Goal: Subscribe to service/newsletter

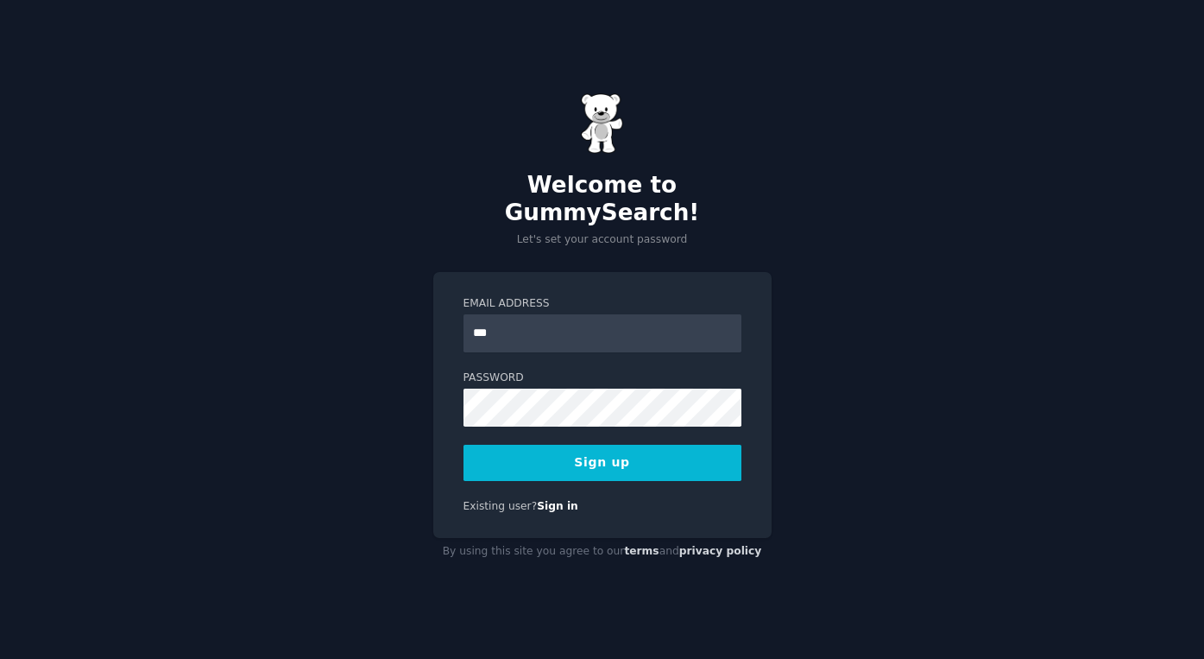
type input "**********"
click at [559, 457] on button "Sign up" at bounding box center [603, 463] width 278 height 36
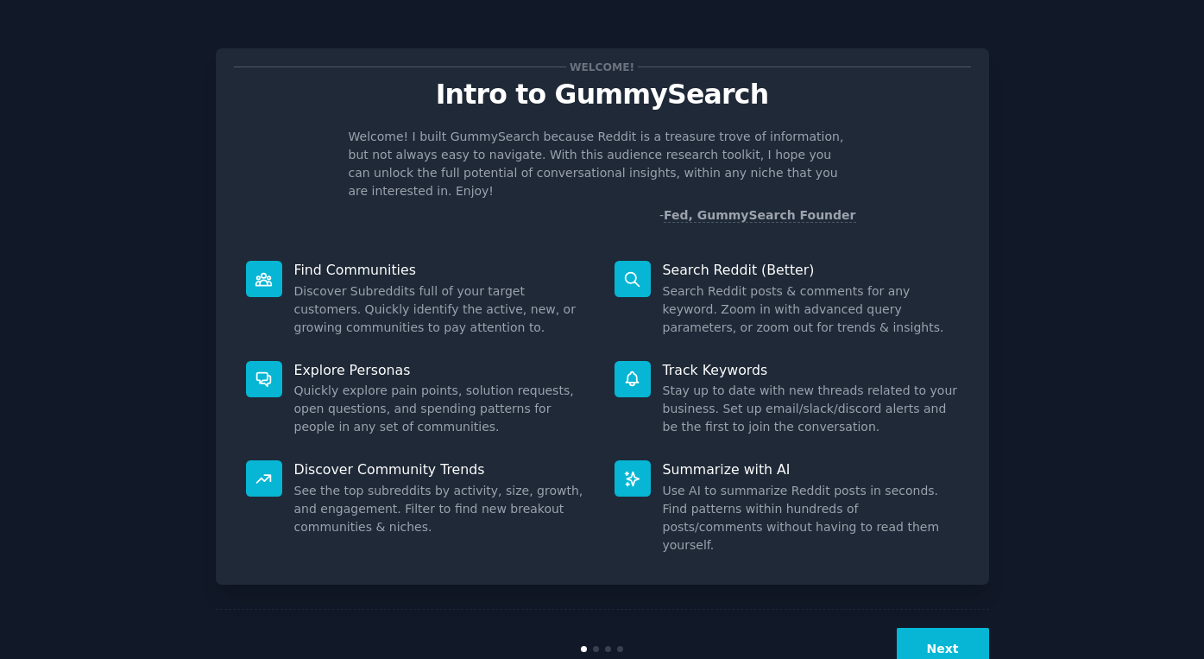
click at [953, 628] on button "Next" at bounding box center [943, 649] width 92 height 42
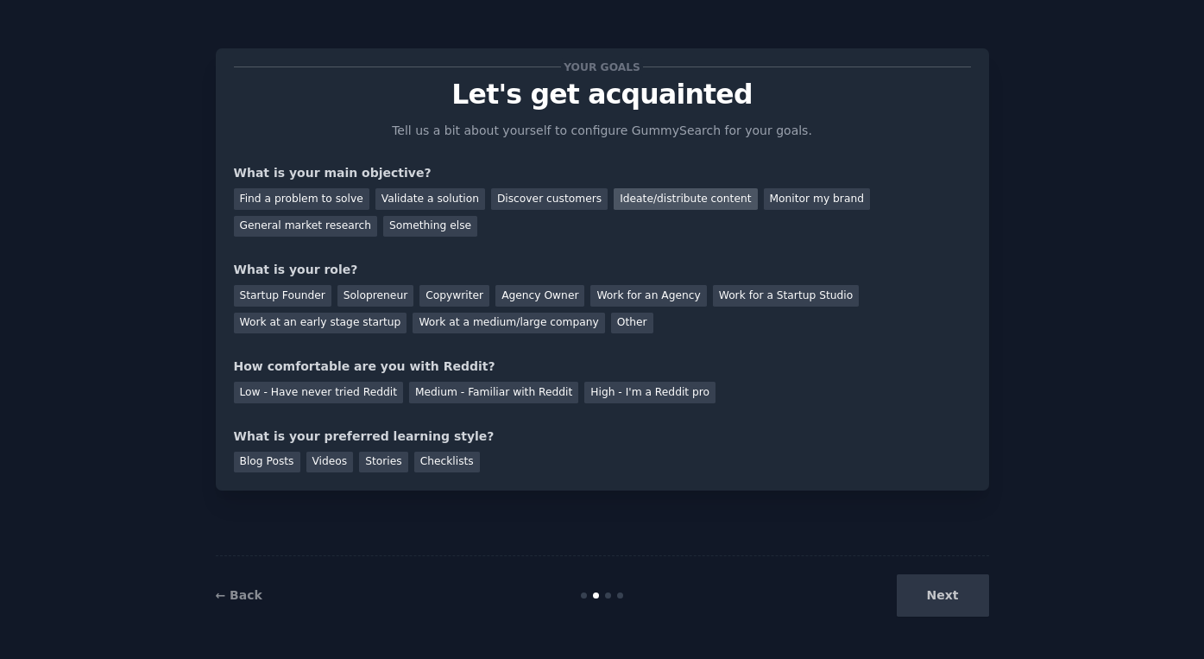
click at [692, 205] on div "Ideate/distribute content" at bounding box center [685, 199] width 143 height 22
click at [331, 230] on div "General market research" at bounding box center [306, 227] width 144 height 22
click at [365, 306] on div "Solopreneur" at bounding box center [376, 296] width 76 height 22
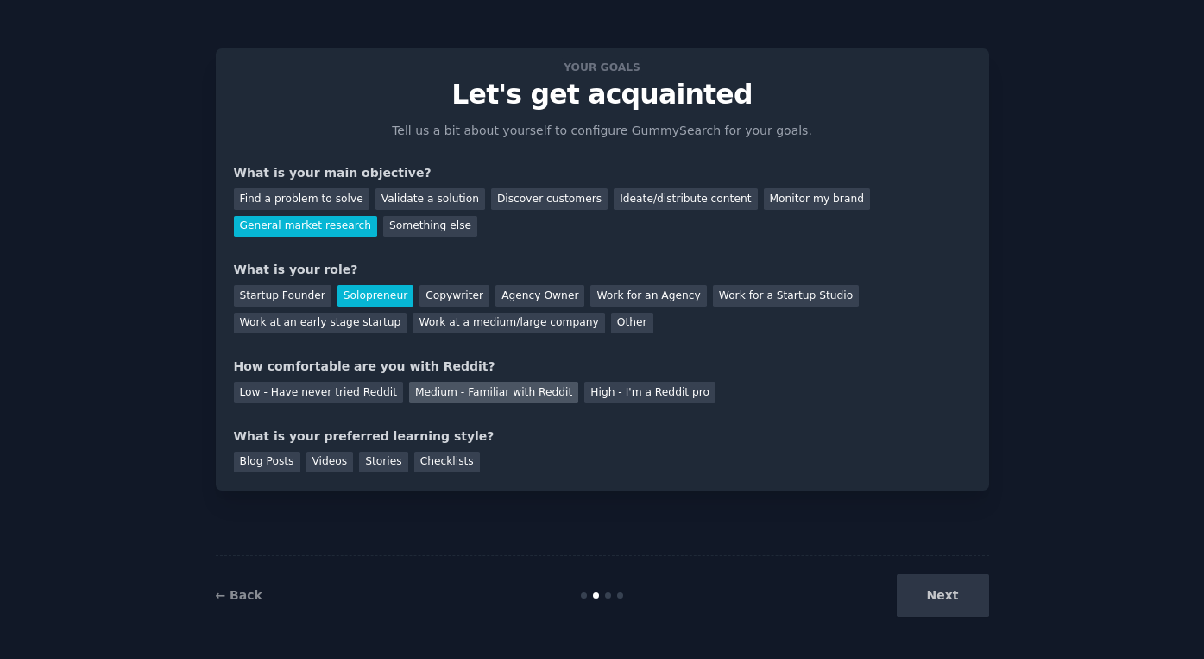
click at [442, 387] on div "Medium - Familiar with Reddit" at bounding box center [493, 393] width 169 height 22
click at [455, 471] on div "Checklists" at bounding box center [447, 463] width 66 height 22
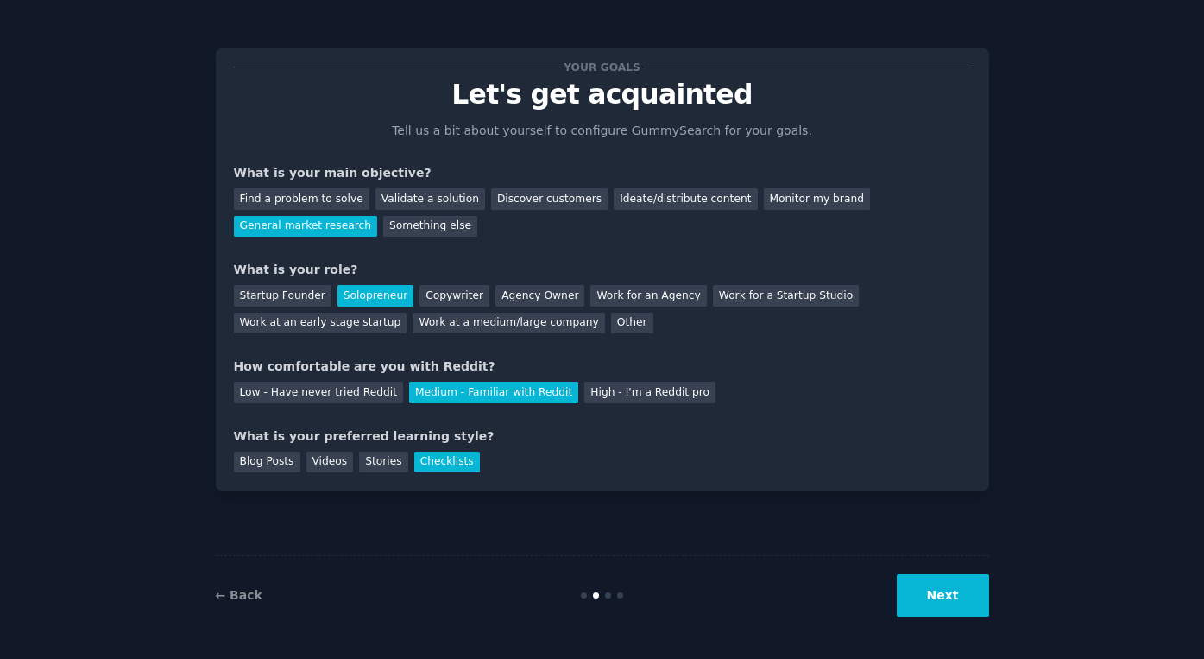
click at [960, 593] on button "Next" at bounding box center [943, 595] width 92 height 42
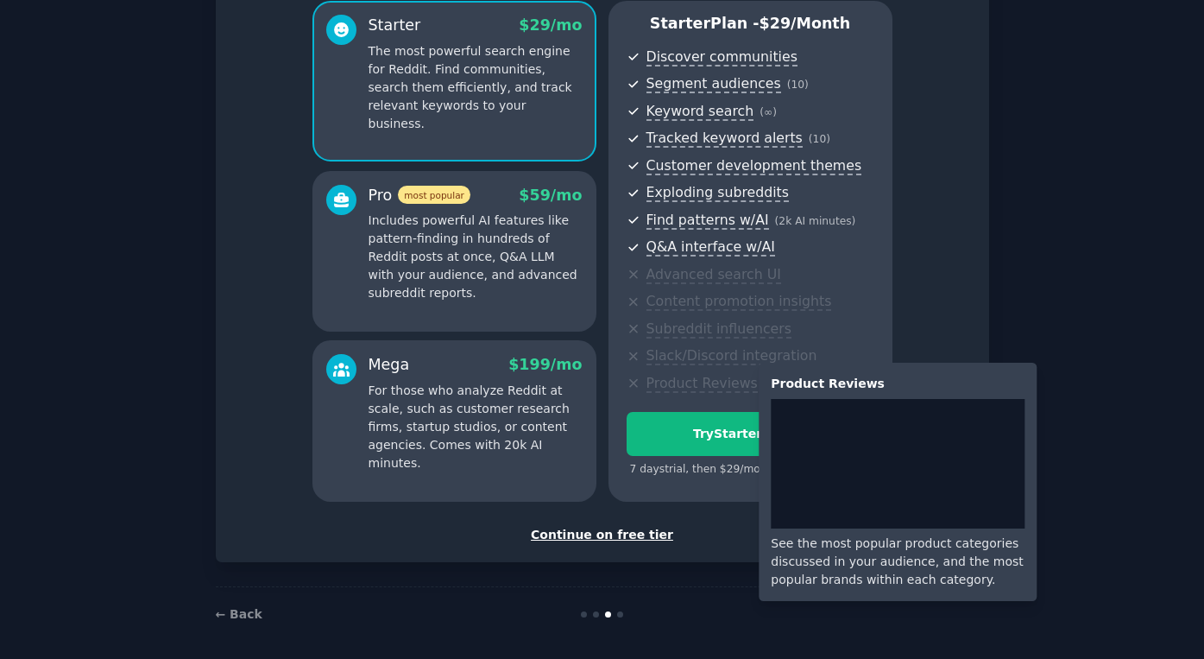
scroll to position [160, 0]
